Goal: Transaction & Acquisition: Purchase product/service

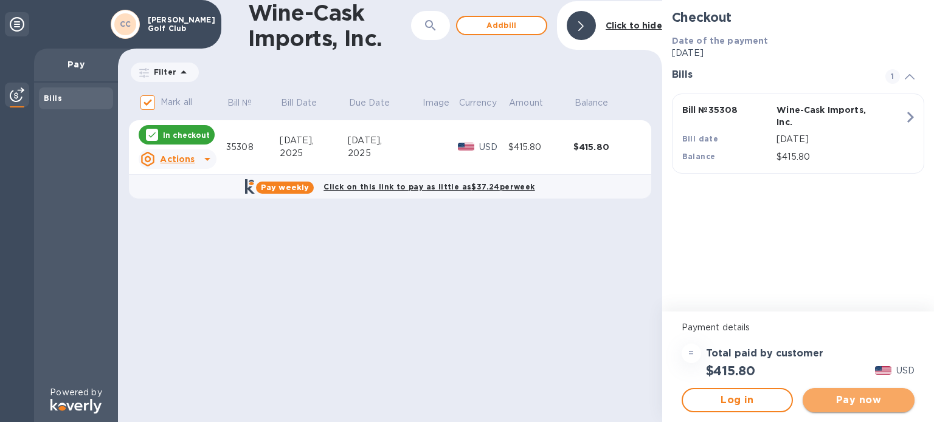
click at [870, 402] on span "Pay now" at bounding box center [858, 400] width 92 height 15
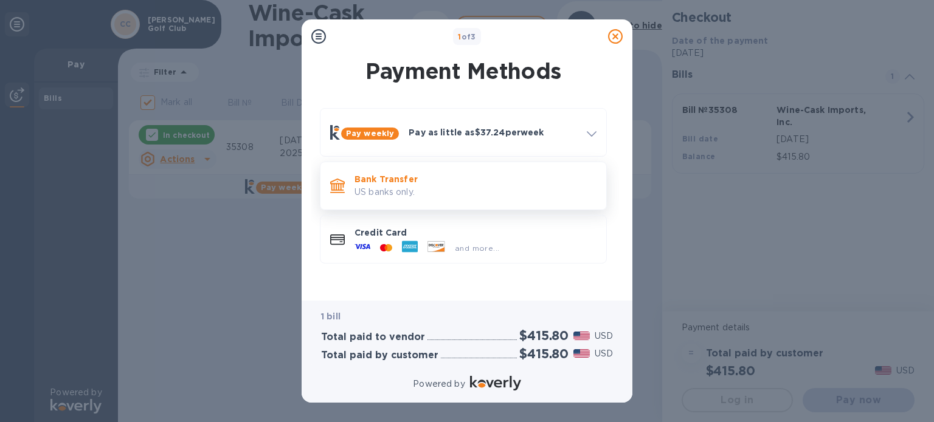
click at [412, 195] on p "US banks only." at bounding box center [475, 192] width 242 height 13
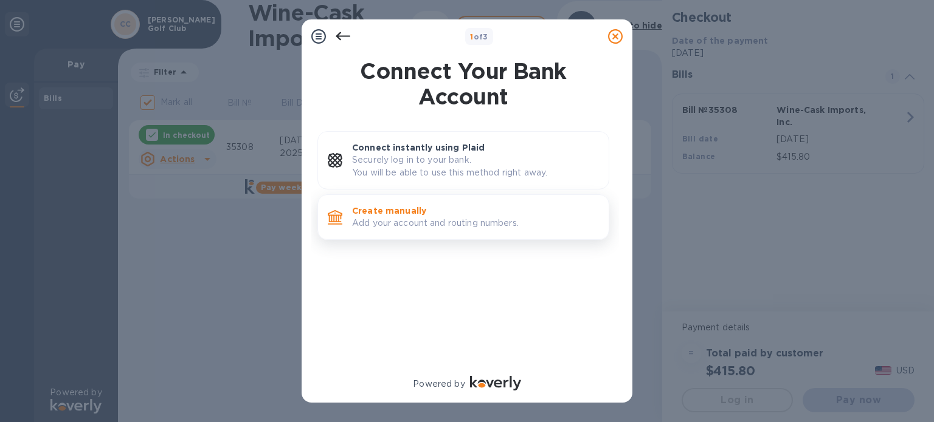
click at [422, 211] on p "Create manually" at bounding box center [475, 211] width 247 height 12
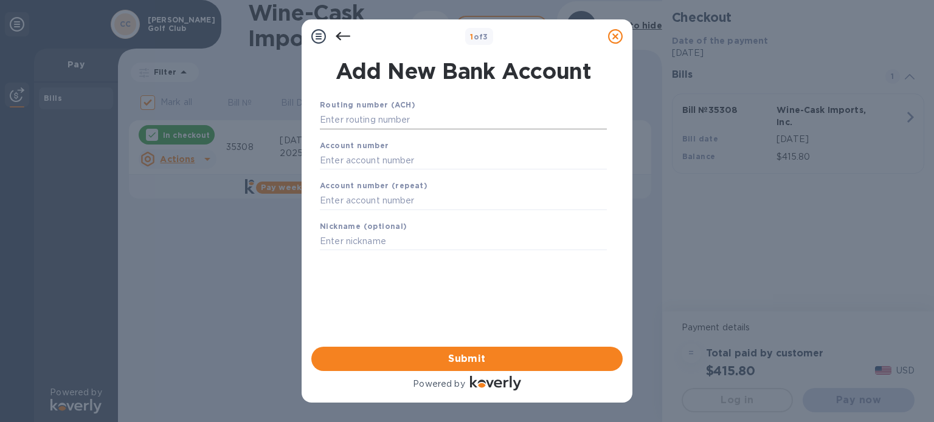
click at [385, 123] on input "text" at bounding box center [463, 120] width 287 height 18
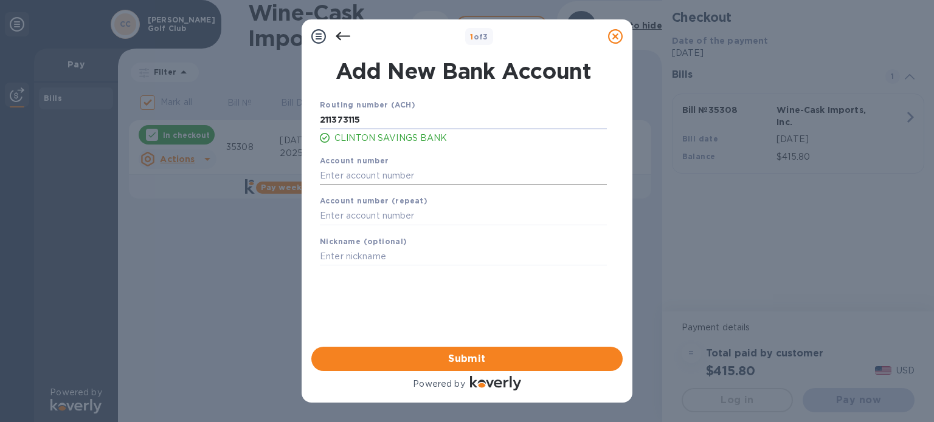
type input "211373115"
click at [388, 172] on input "text" at bounding box center [463, 176] width 287 height 18
type input "800195265"
click at [390, 212] on input "text" at bounding box center [463, 216] width 287 height 18
type input "800195265"
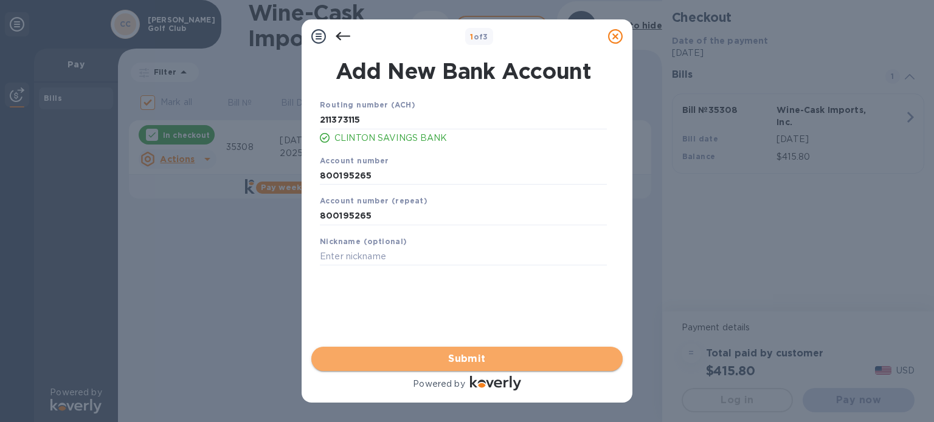
click at [442, 357] on span "Submit" at bounding box center [467, 359] width 292 height 15
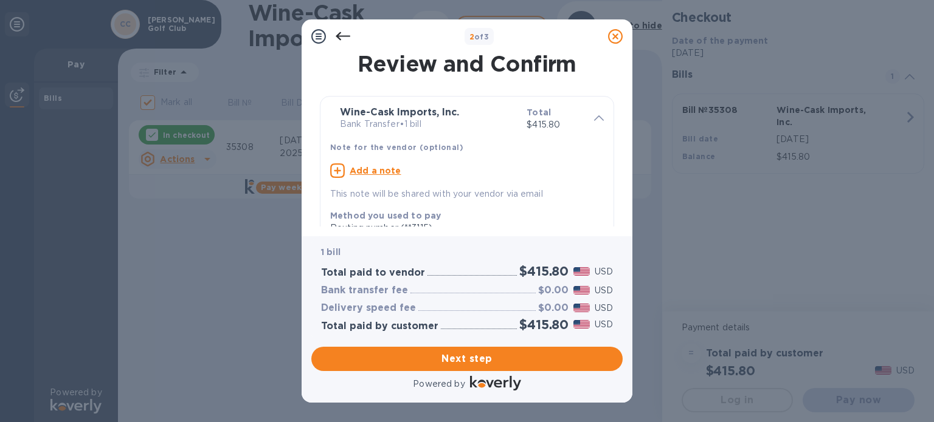
scroll to position [255, 0]
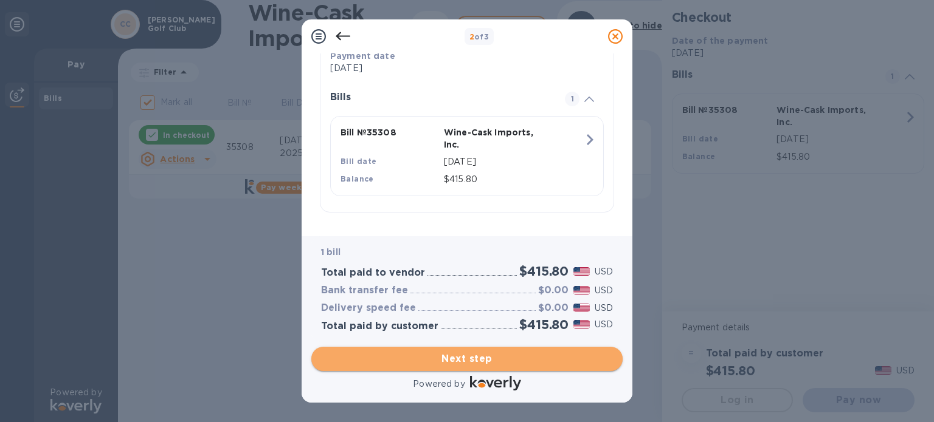
click at [492, 361] on span "Next step" at bounding box center [467, 359] width 292 height 15
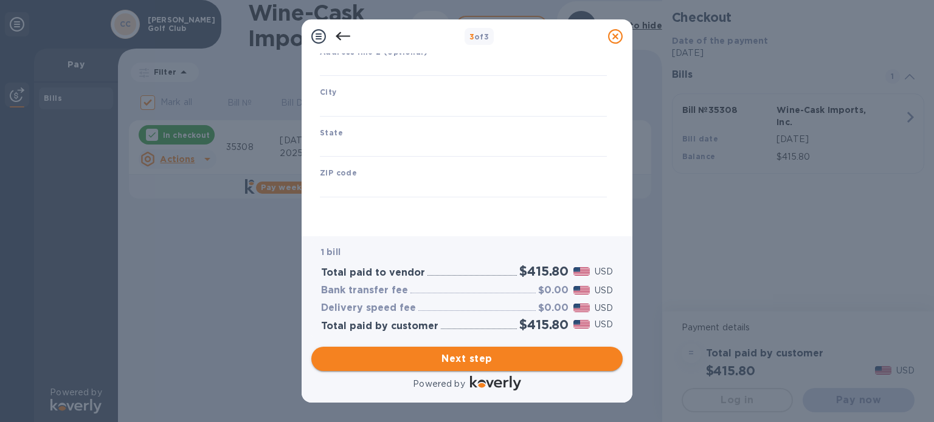
type input "[GEOGRAPHIC_DATA]"
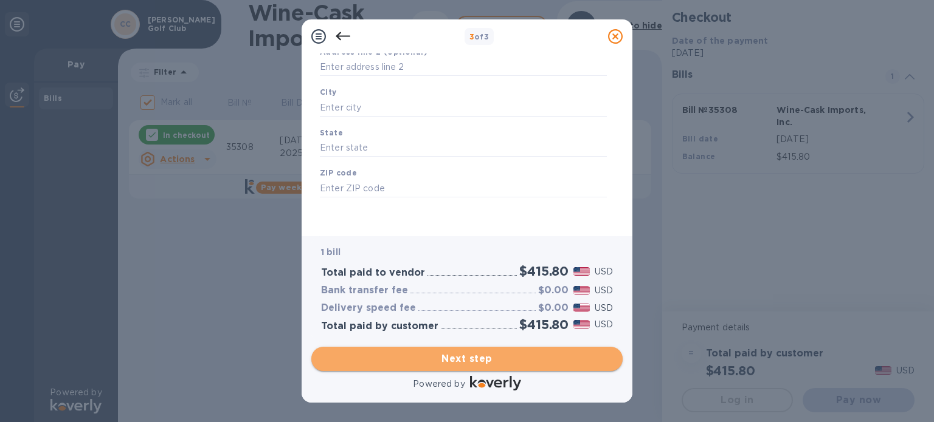
click at [487, 357] on span "Next step" at bounding box center [467, 359] width 292 height 15
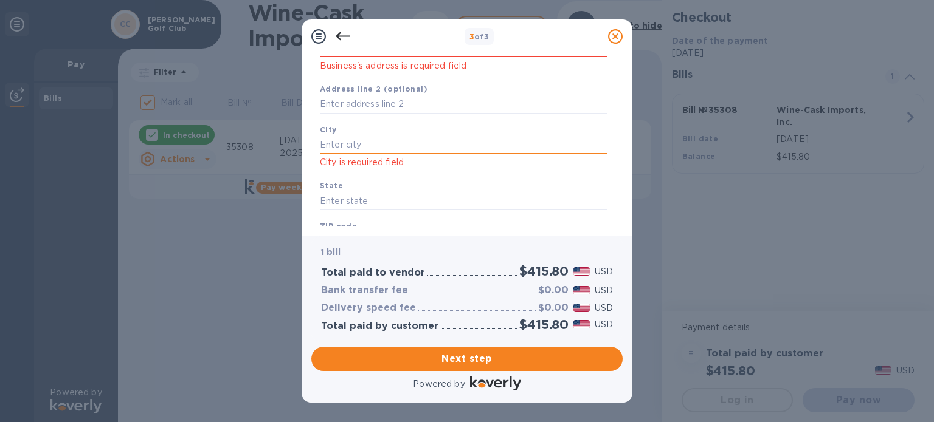
scroll to position [0, 0]
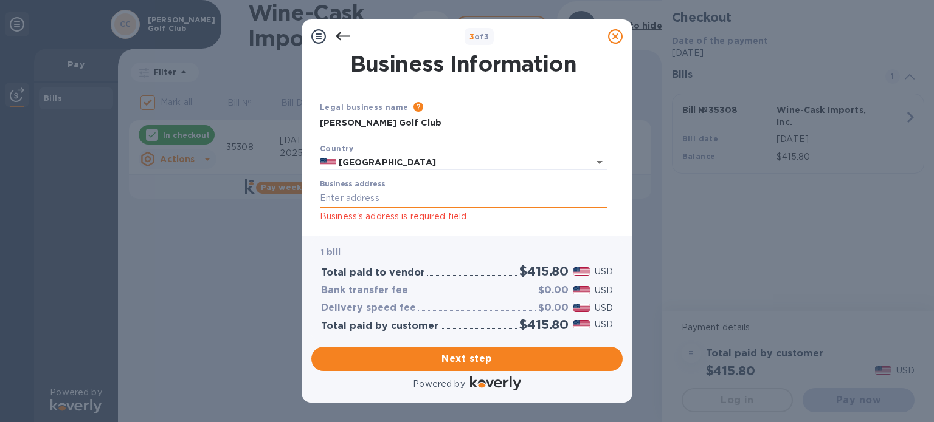
click at [381, 199] on input "Business address" at bounding box center [463, 199] width 287 height 18
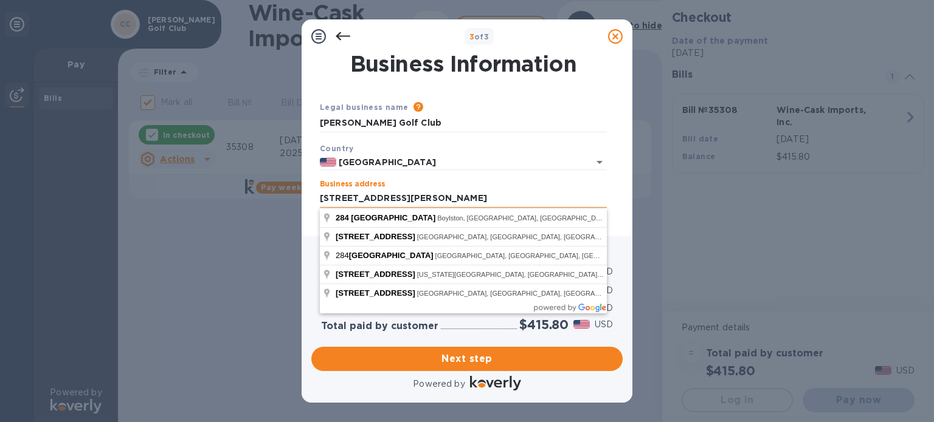
type input "[STREET_ADDRESS][PERSON_NAME]"
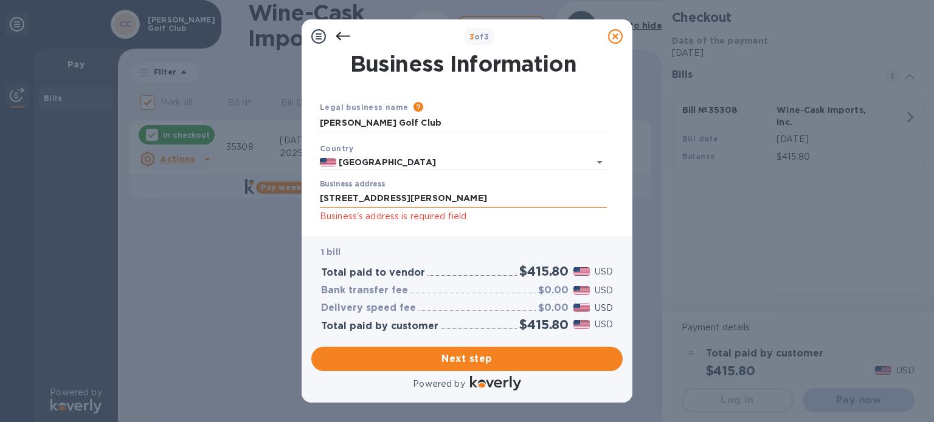
scroll to position [116, 0]
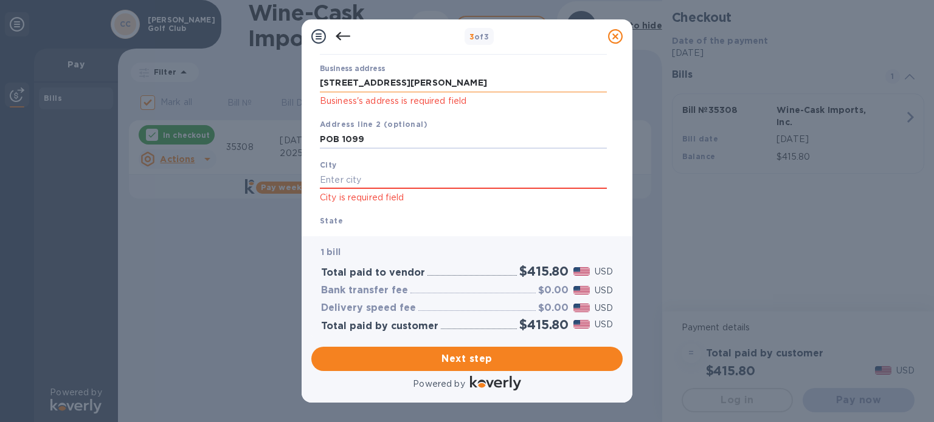
type input "POB 1099"
type input "Boylston"
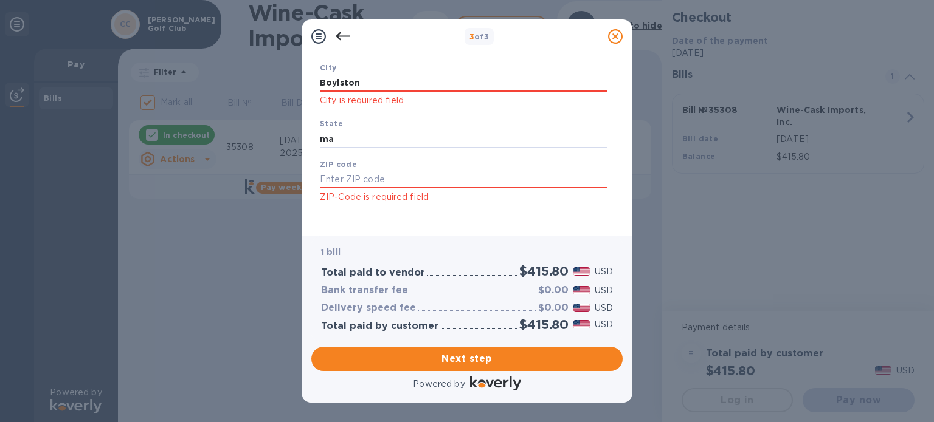
type input "ma"
type input "01505"
drag, startPoint x: 340, startPoint y: 139, endPoint x: 316, endPoint y: 140, distance: 24.3
click at [316, 140] on div "State [US_STATE]" at bounding box center [463, 132] width 297 height 41
type input "MA"
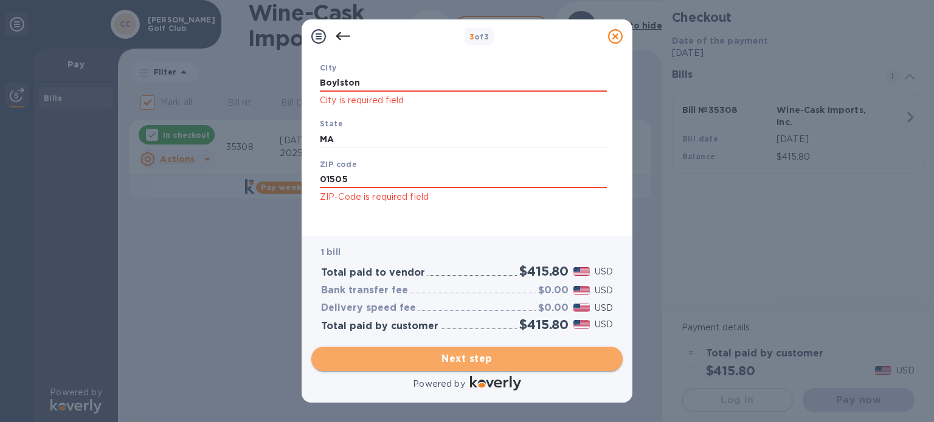
click at [450, 357] on span "Next step" at bounding box center [467, 359] width 292 height 15
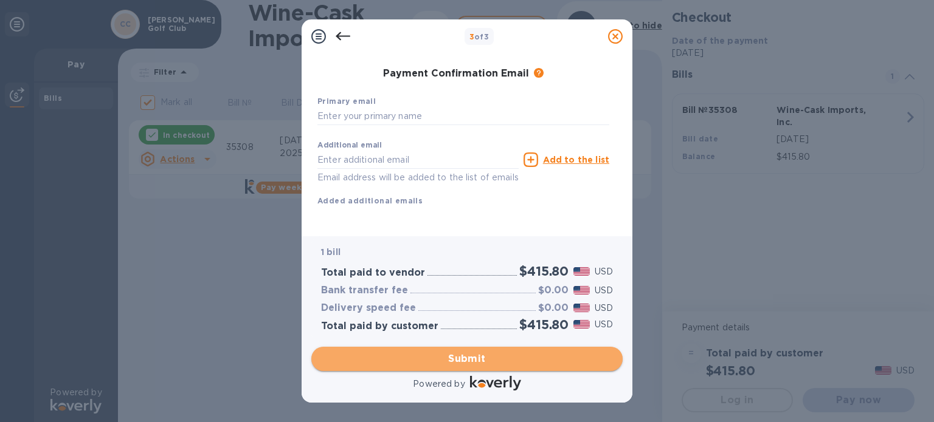
click at [450, 357] on span "Submit" at bounding box center [467, 359] width 292 height 15
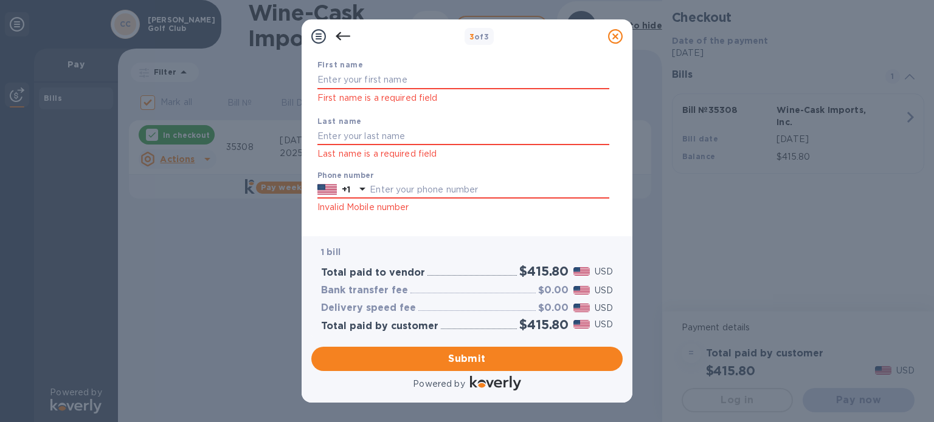
scroll to position [0, 0]
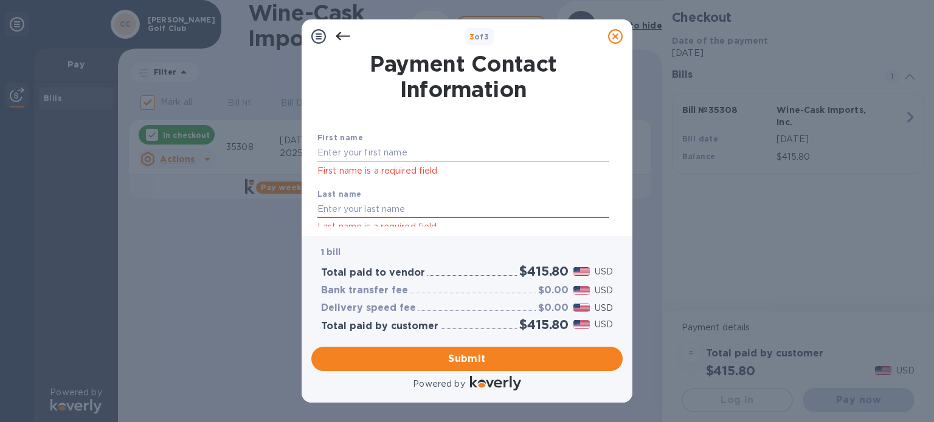
click at [444, 150] on input "text" at bounding box center [463, 153] width 292 height 18
type input "[PERSON_NAME]"
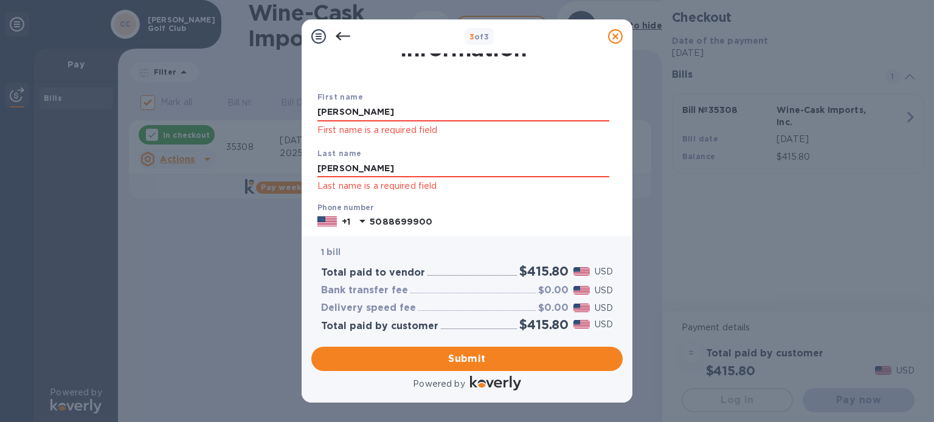
scroll to position [61, 0]
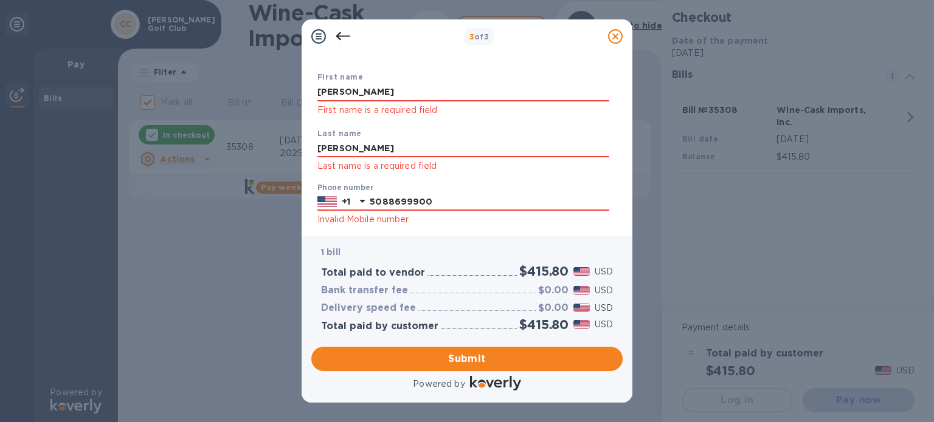
click at [414, 192] on div "Phone number [PHONE_NUMBER] Invalid Mobile number" at bounding box center [463, 206] width 292 height 44
drag, startPoint x: 430, startPoint y: 204, endPoint x: 363, endPoint y: 207, distance: 67.5
click at [363, 207] on div "[PHONE_NUMBER]" at bounding box center [463, 202] width 292 height 18
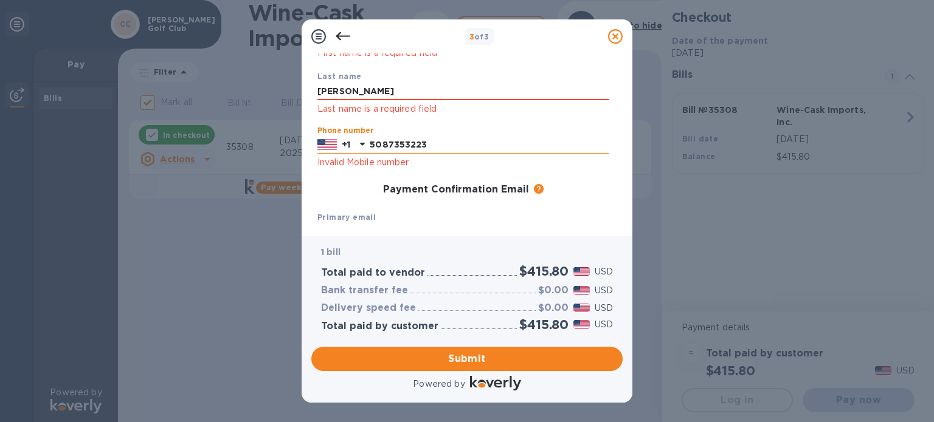
scroll to position [182, 0]
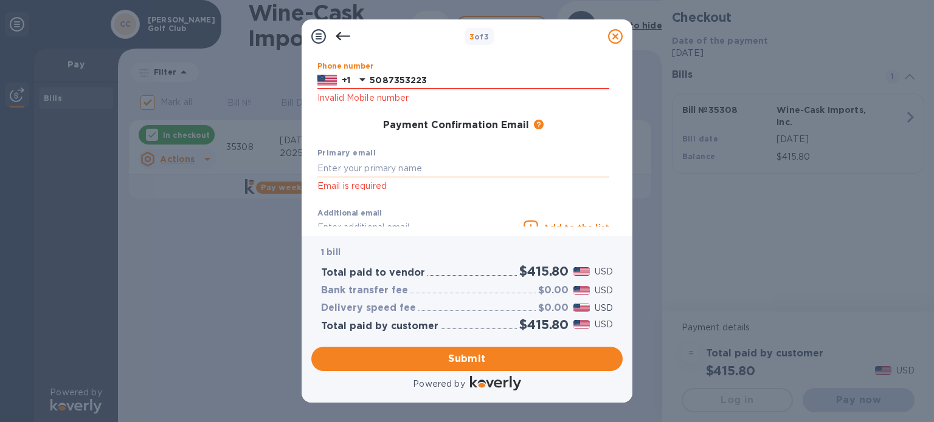
type input "5087353223"
click at [399, 167] on input "text" at bounding box center [463, 168] width 292 height 18
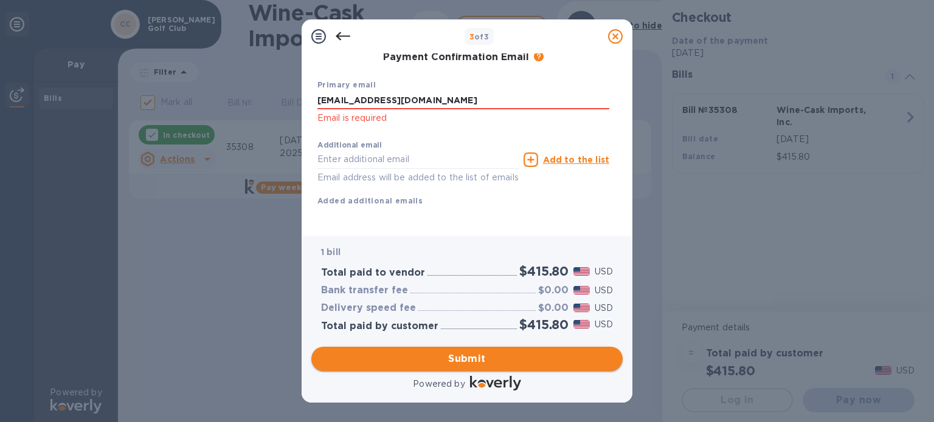
type input "[EMAIL_ADDRESS][DOMAIN_NAME]"
click at [547, 367] on span "Submit" at bounding box center [467, 359] width 292 height 15
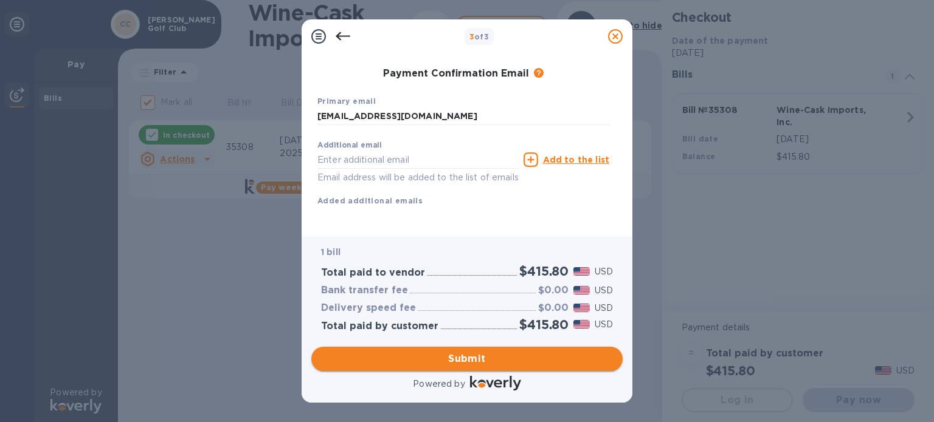
scroll to position [218, 0]
click at [448, 360] on span "Submit" at bounding box center [467, 359] width 292 height 15
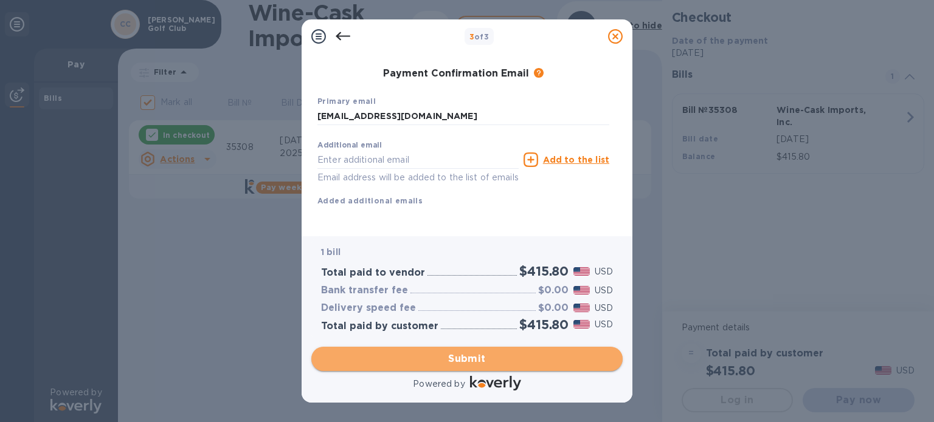
click at [446, 354] on span "Submit" at bounding box center [467, 359] width 292 height 15
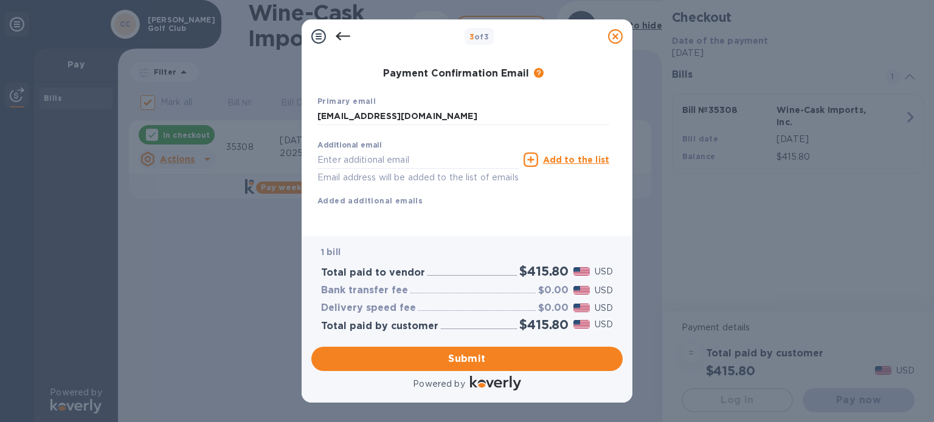
scroll to position [0, 0]
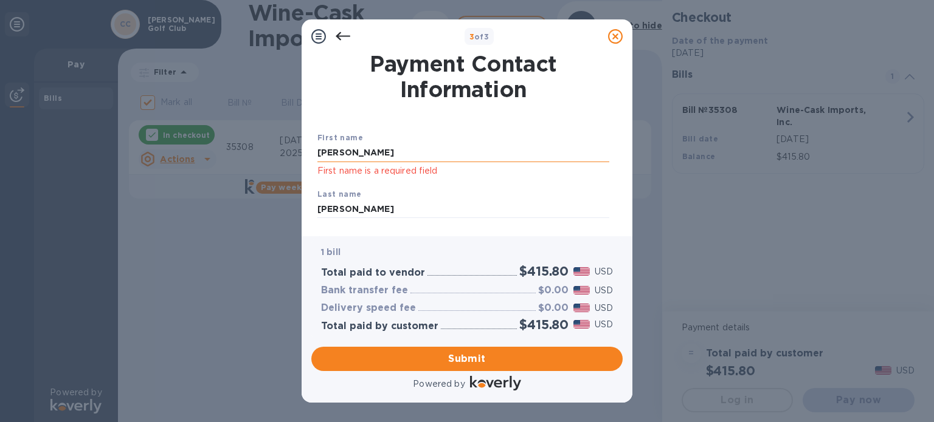
click at [370, 151] on input "[PERSON_NAME]" at bounding box center [463, 153] width 292 height 18
type input "L"
type input "[PERSON_NAME]"
click at [462, 357] on span "Submit" at bounding box center [467, 359] width 292 height 15
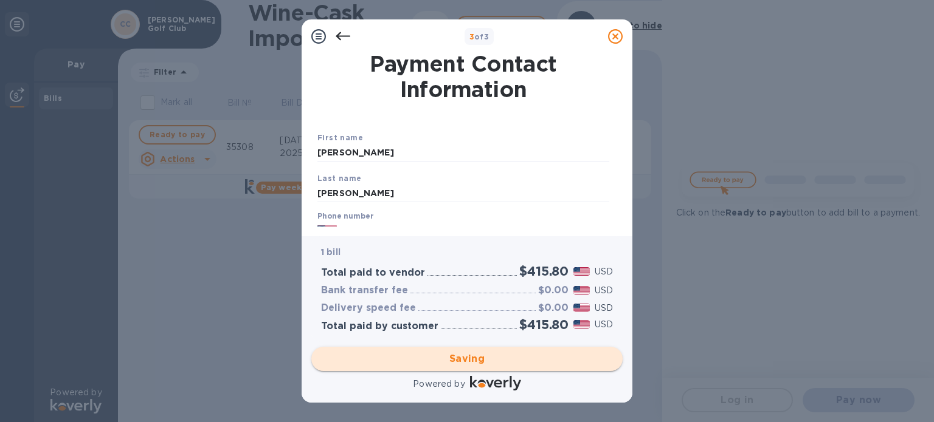
checkbox input "false"
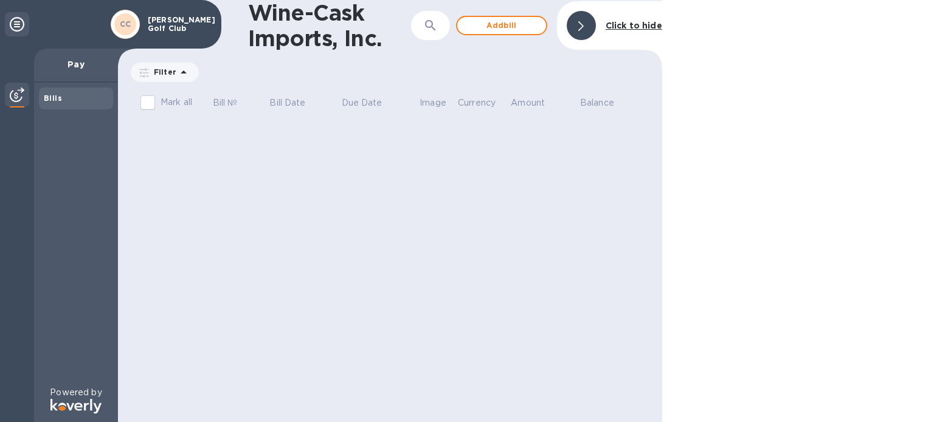
click at [11, 22] on icon at bounding box center [17, 24] width 15 height 15
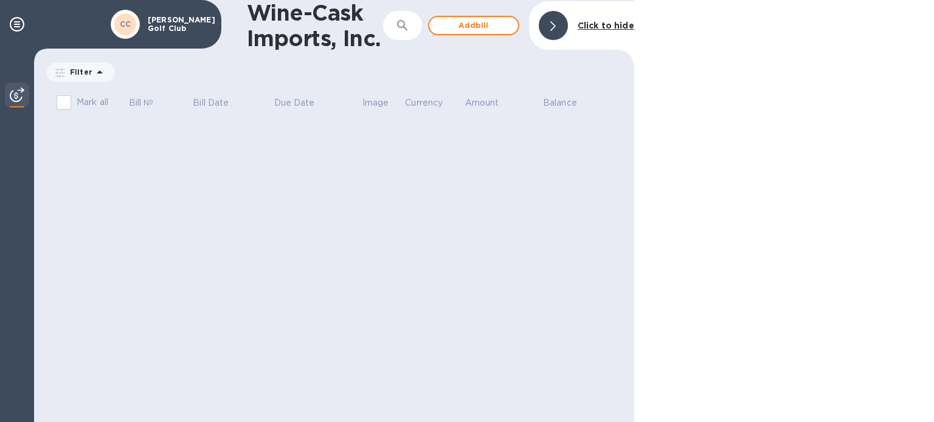
click at [58, 72] on icon at bounding box center [60, 73] width 10 height 10
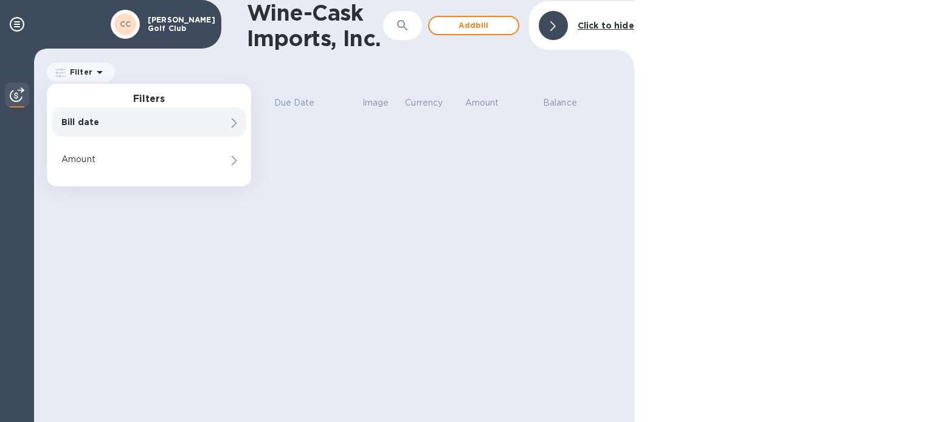
click at [83, 120] on p "Bill date" at bounding box center [128, 122] width 134 height 12
click at [73, 12] on div "CC [PERSON_NAME] Golf Club" at bounding box center [110, 24] width 221 height 49
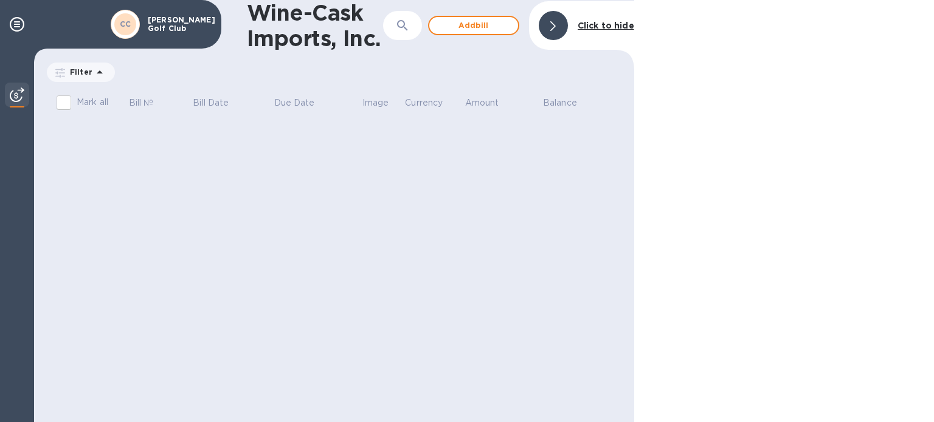
click at [29, 92] on div at bounding box center [17, 96] width 24 height 27
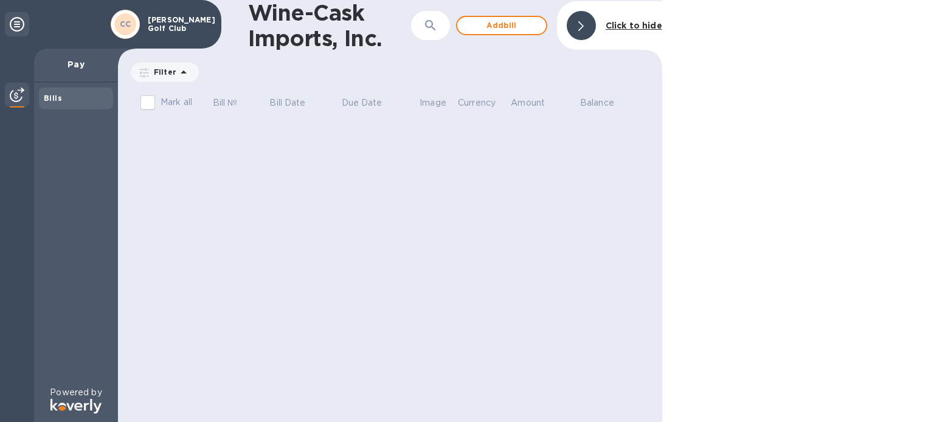
click at [43, 95] on div "Bills" at bounding box center [76, 99] width 74 height 22
click at [53, 97] on b "Bills" at bounding box center [53, 98] width 18 height 9
